Goal: Navigation & Orientation: Go to known website

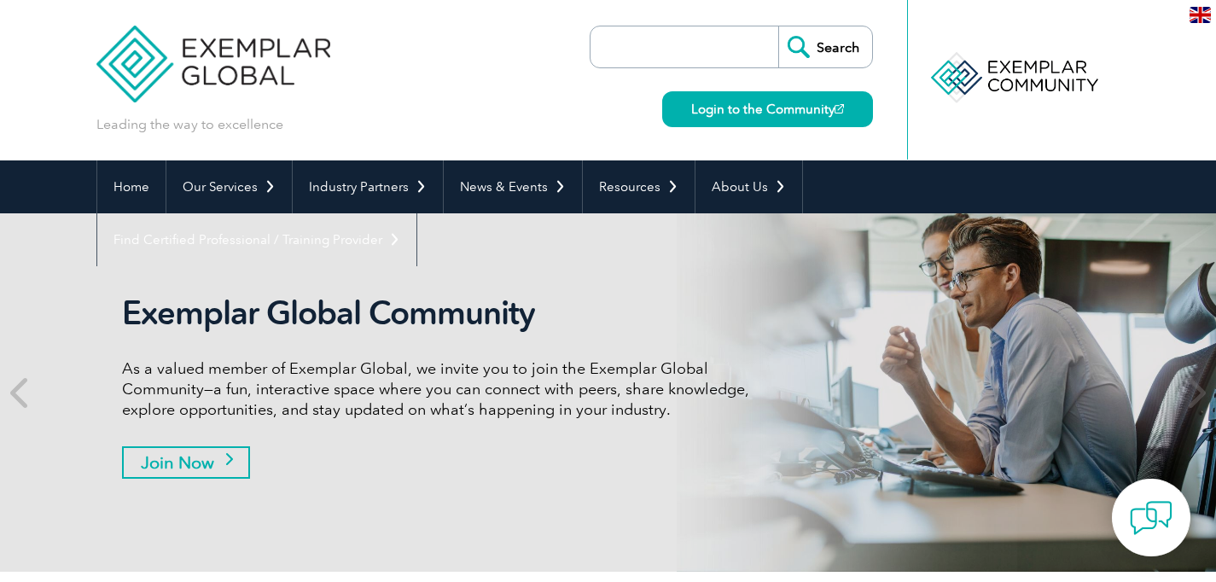
click at [200, 459] on link "Join Now" at bounding box center [186, 462] width 128 height 32
click at [716, 112] on link "Login to the Community" at bounding box center [767, 109] width 211 height 36
